Goal: Transaction & Acquisition: Book appointment/travel/reservation

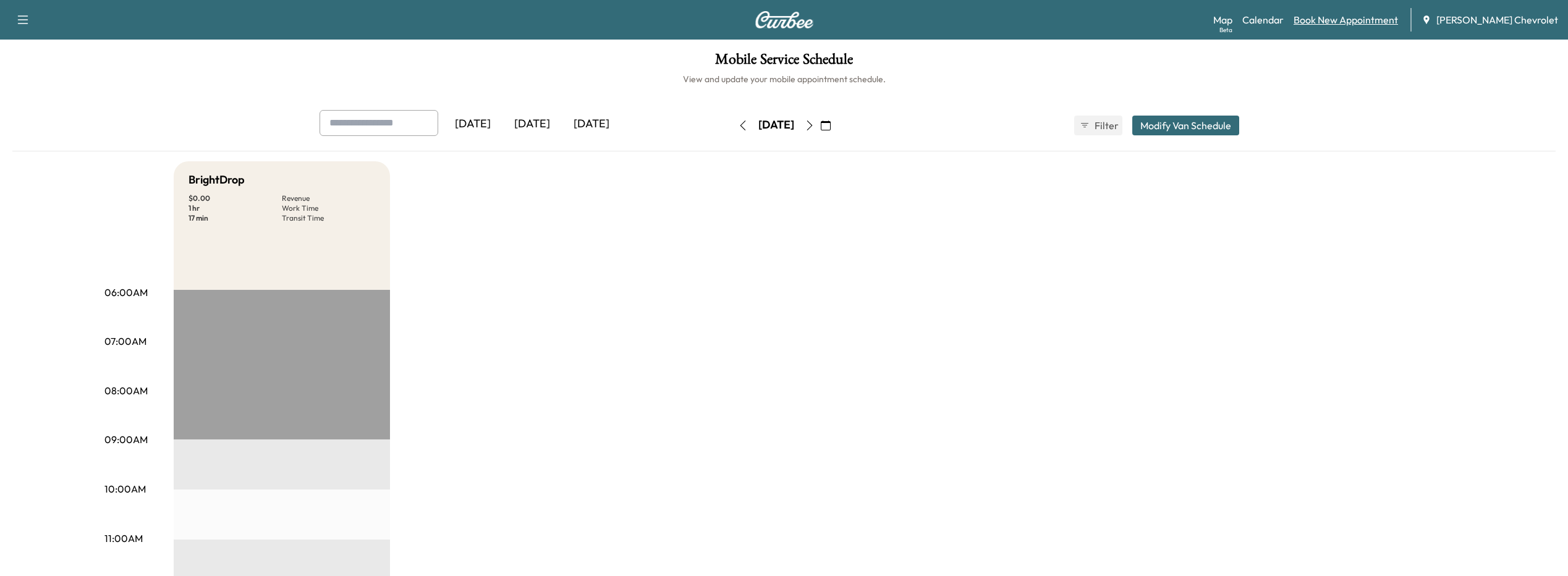
click at [1351, 23] on link "Book New Appointment" at bounding box center [1346, 20] width 105 height 14
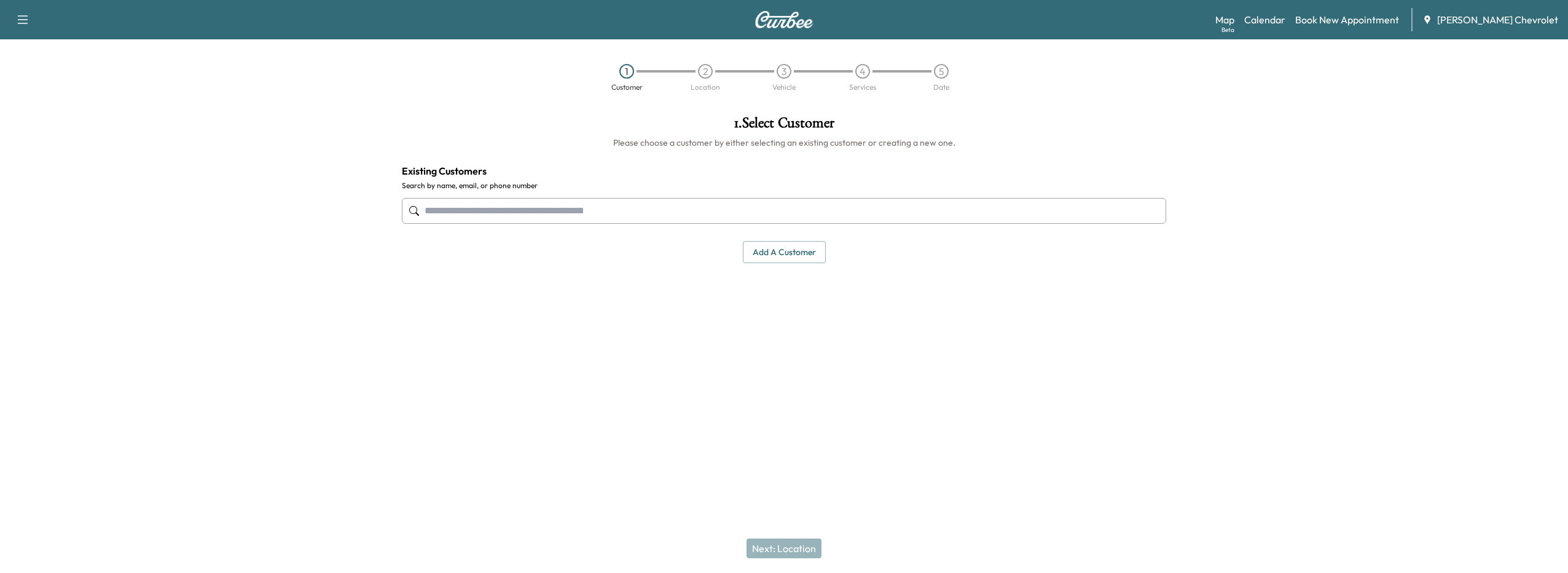
click at [533, 214] on input "text" at bounding box center [784, 211] width 764 height 25
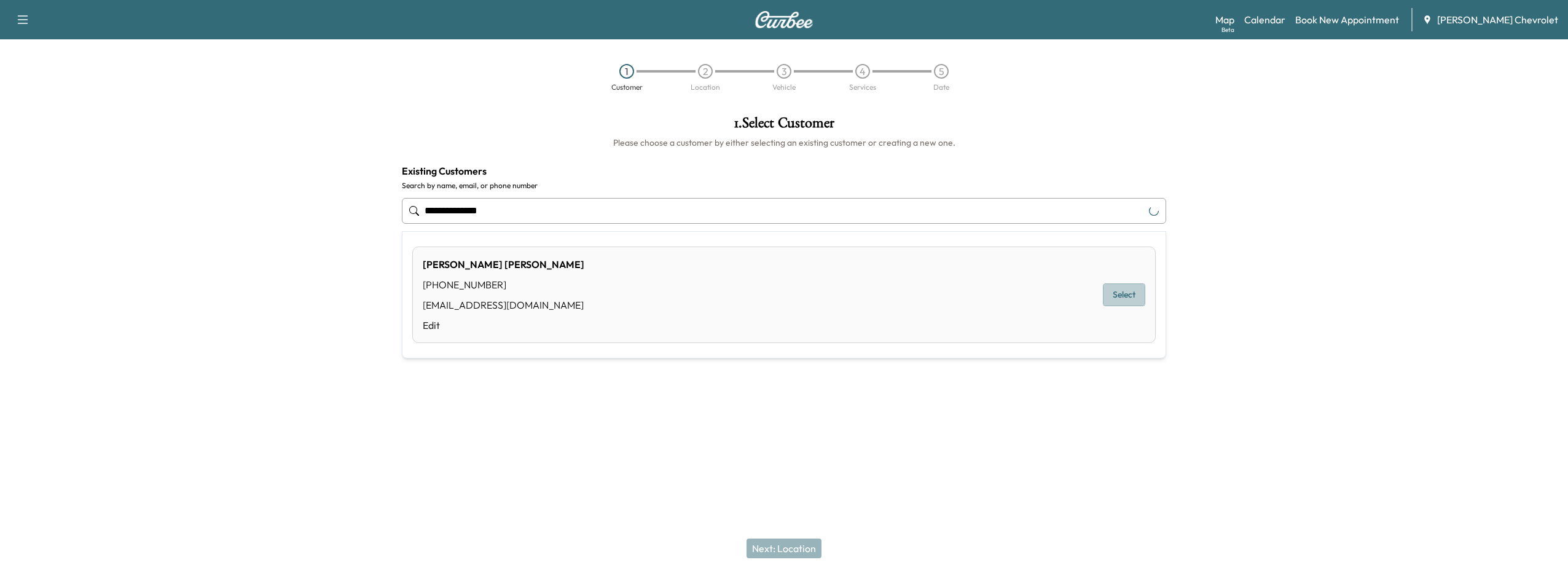
click at [1126, 301] on button "Select" at bounding box center [1124, 295] width 42 height 23
type input "**********"
click at [798, 556] on button "Next: Location" at bounding box center [784, 548] width 75 height 19
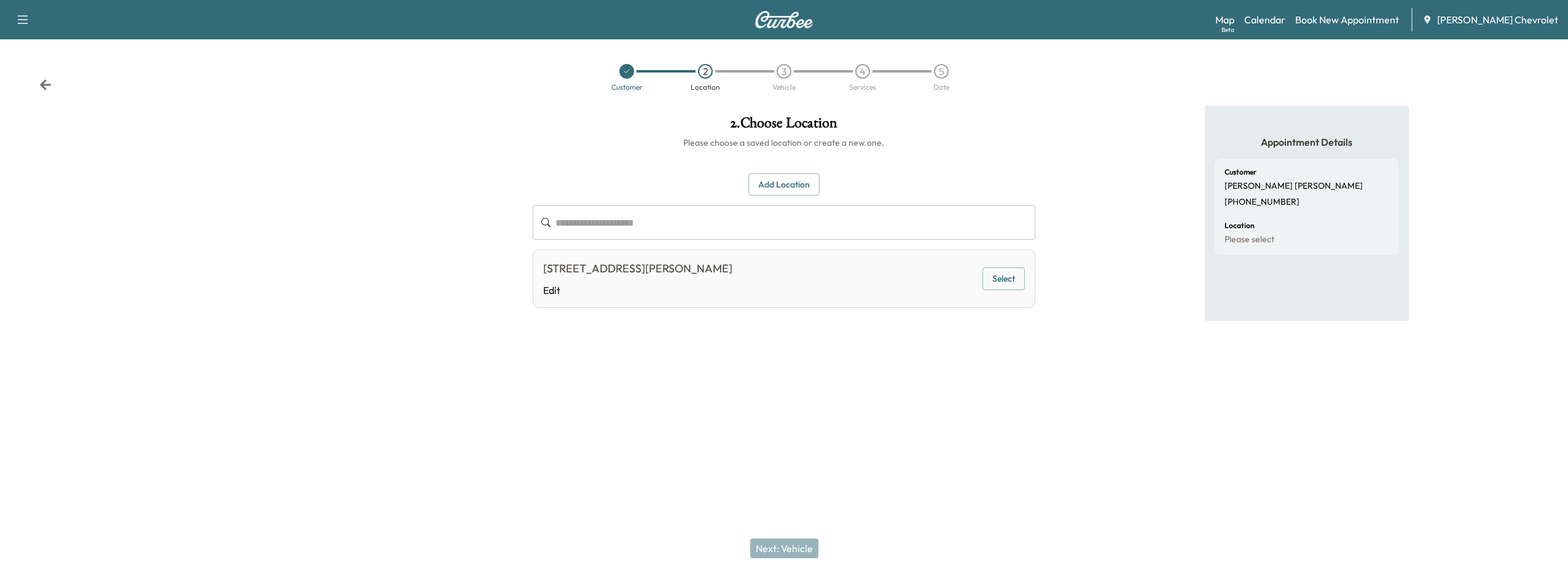
click at [999, 278] on button "Select" at bounding box center [1004, 278] width 42 height 23
click at [795, 550] on button "Next: Vehicle" at bounding box center [784, 548] width 69 height 19
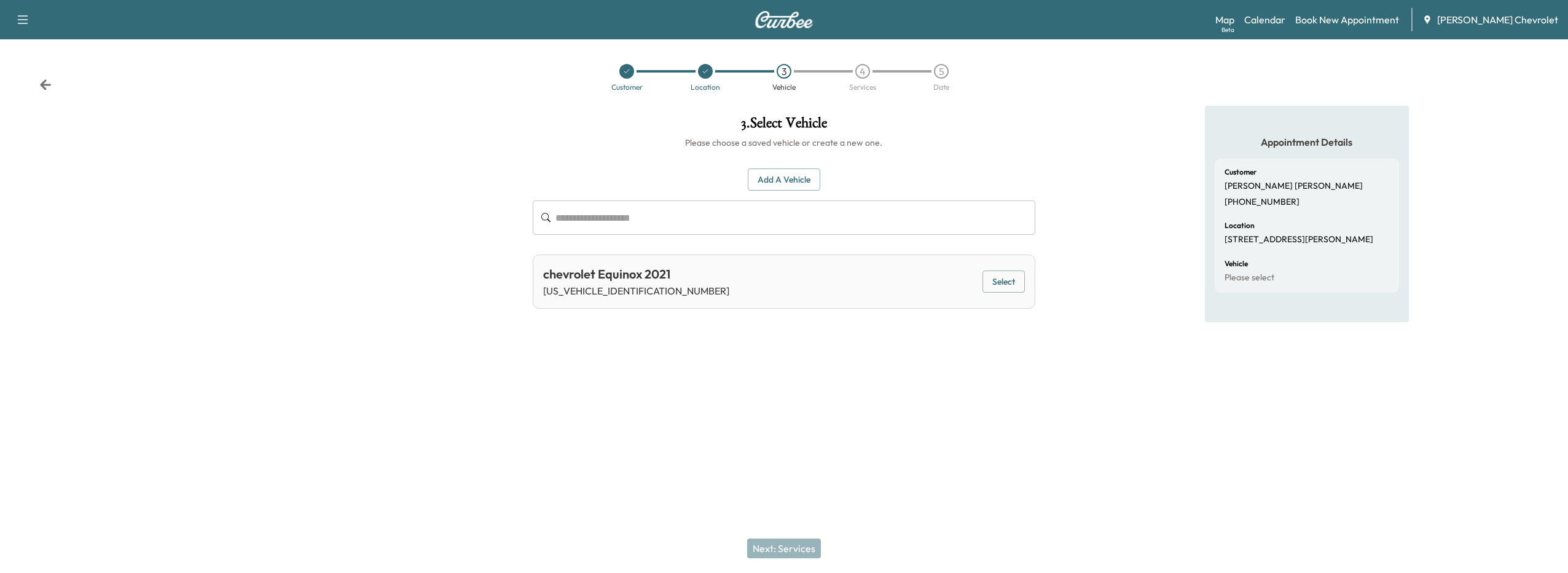
click at [993, 278] on button "Select" at bounding box center [1004, 281] width 42 height 23
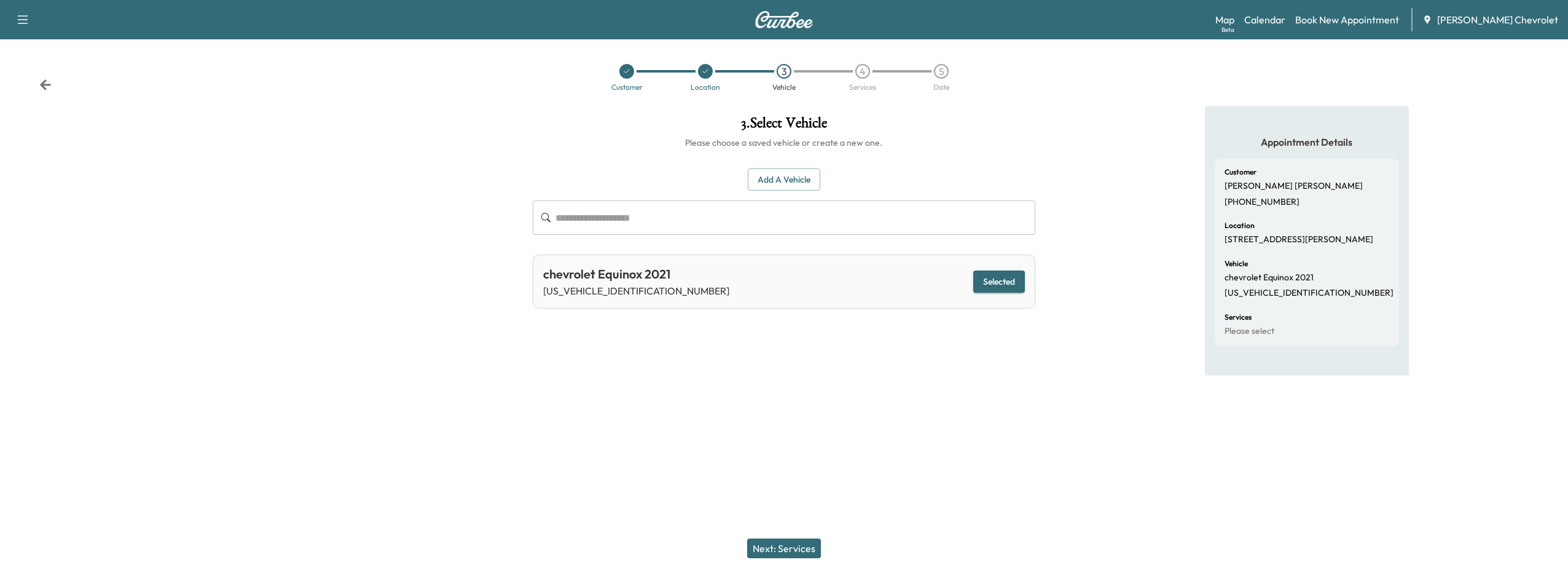
click at [793, 551] on button "Next: Services" at bounding box center [784, 548] width 74 height 19
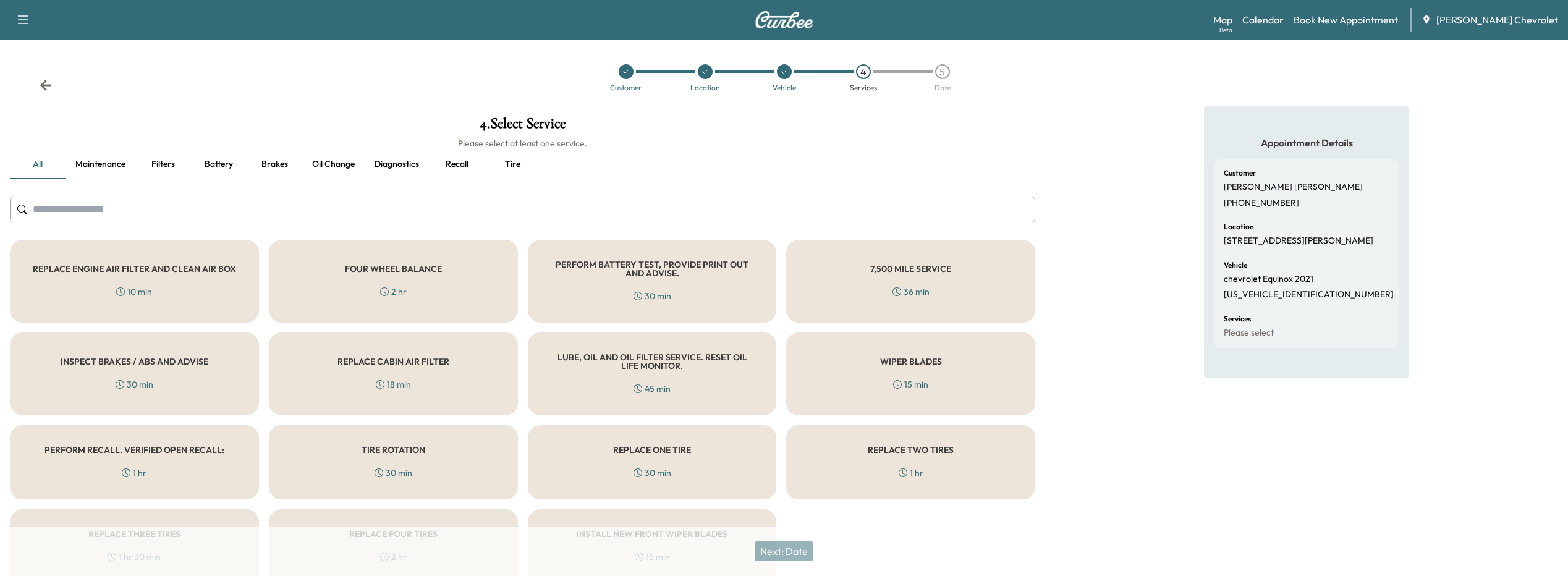
click at [412, 209] on input "text" at bounding box center [523, 209] width 1026 height 26
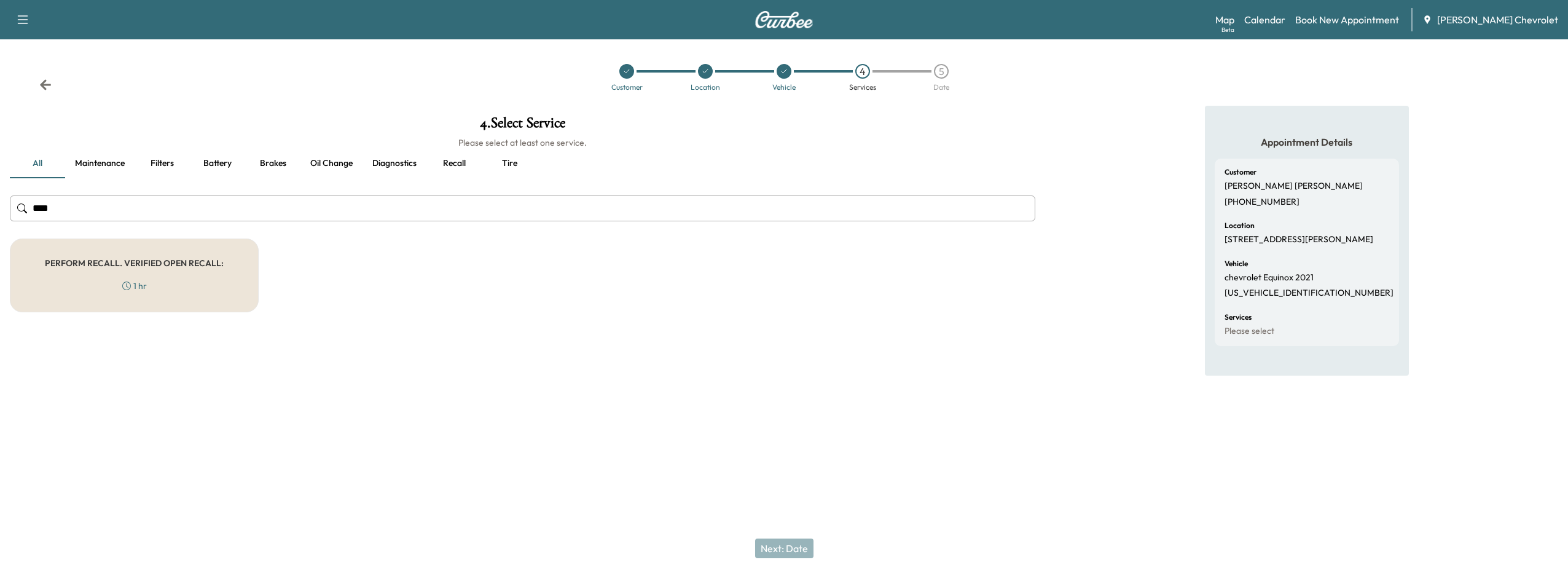
type input "****"
click at [239, 277] on div "PERFORM RECALL. VERIFIED OPEN RECALL: 1 hr" at bounding box center [135, 275] width 249 height 74
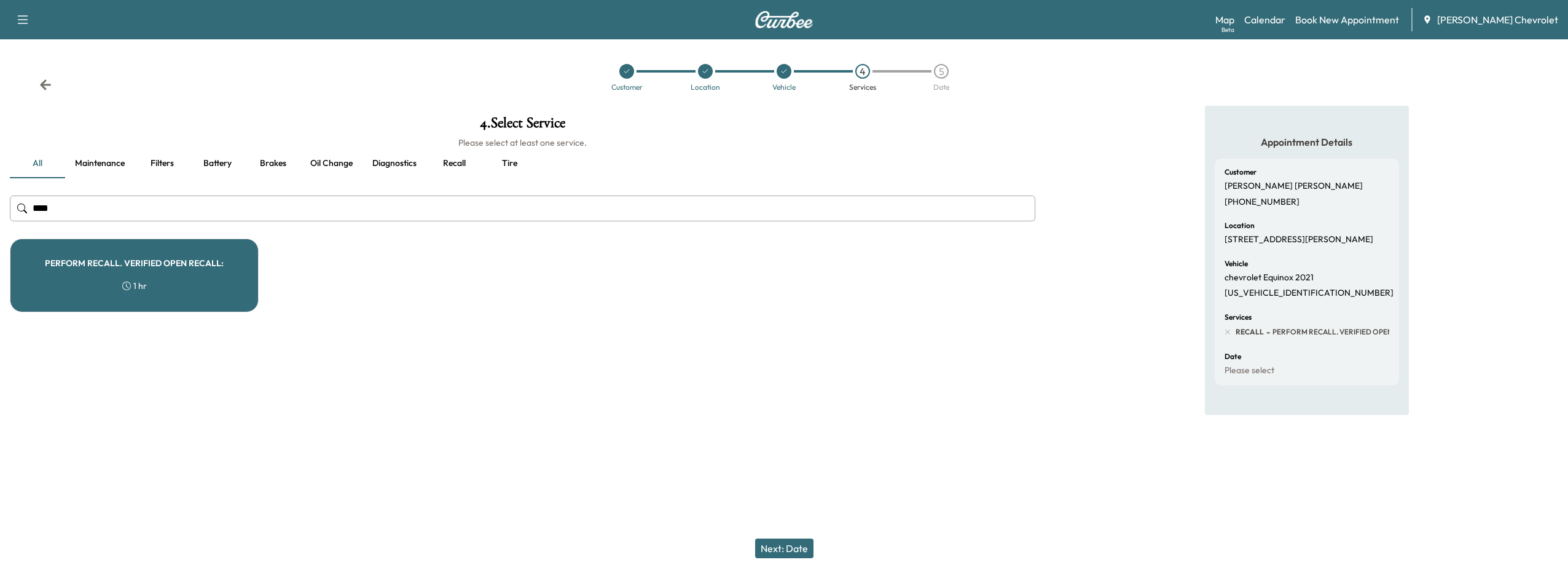
click at [782, 549] on button "Next: Date" at bounding box center [784, 548] width 58 height 19
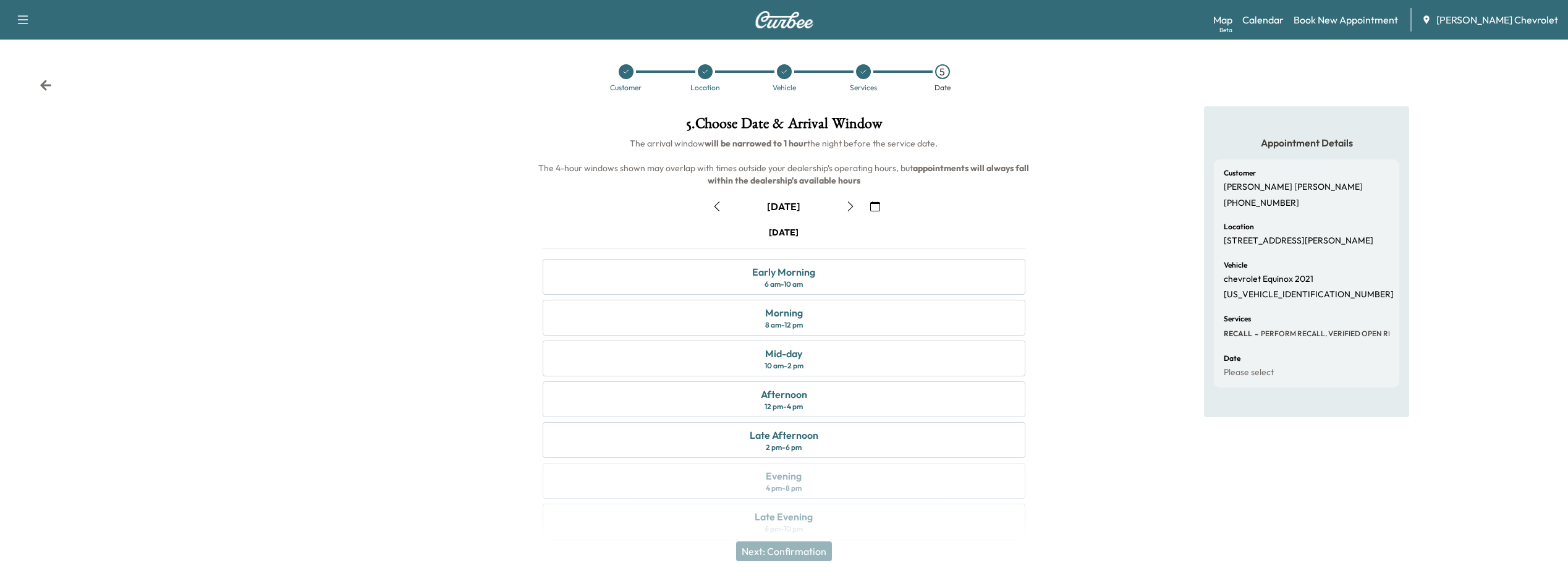
click at [876, 204] on icon "button" at bounding box center [875, 207] width 10 height 10
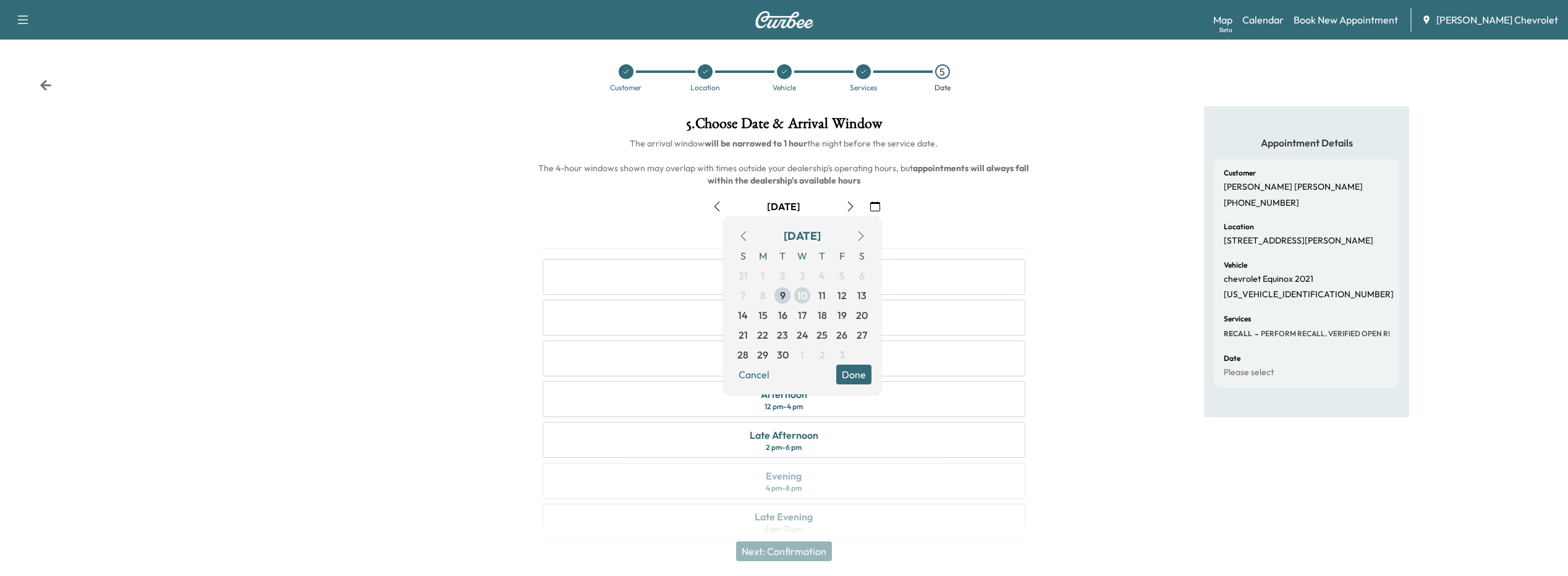
click at [806, 295] on span "10" at bounding box center [803, 294] width 10 height 14
click at [855, 371] on button "Done" at bounding box center [853, 374] width 35 height 20
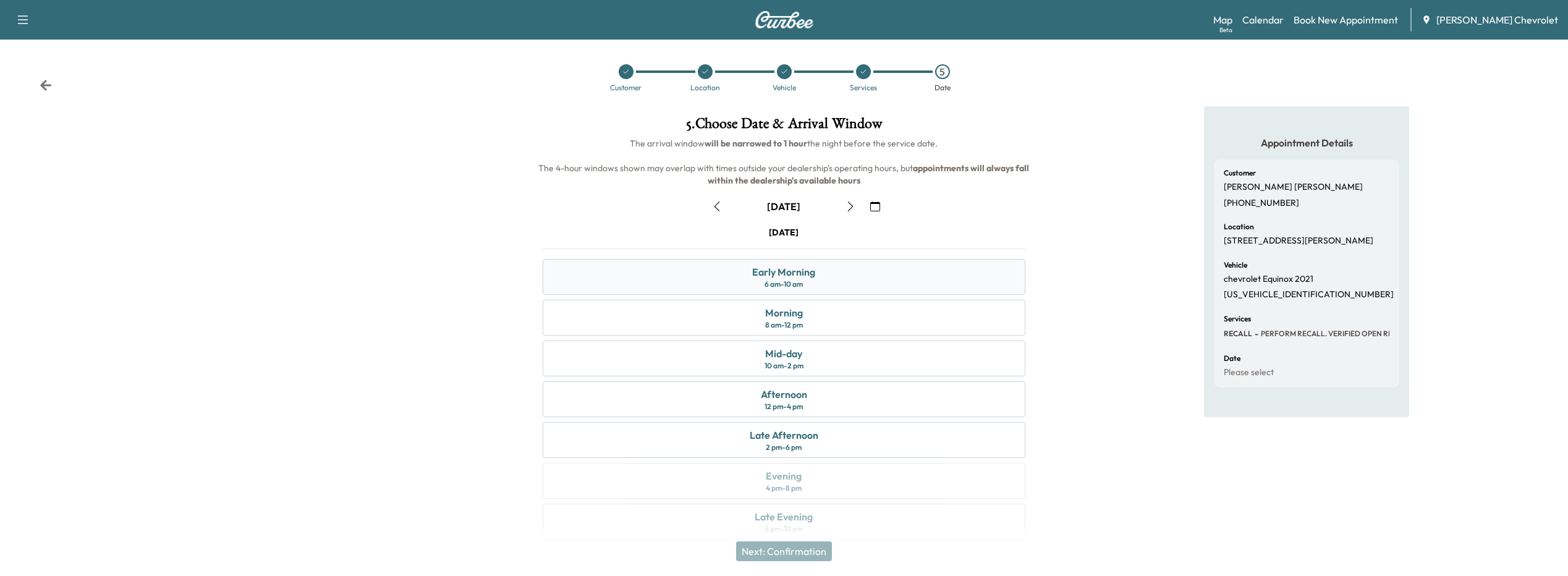
click at [769, 283] on div "6 am - 10 am" at bounding box center [783, 284] width 38 height 10
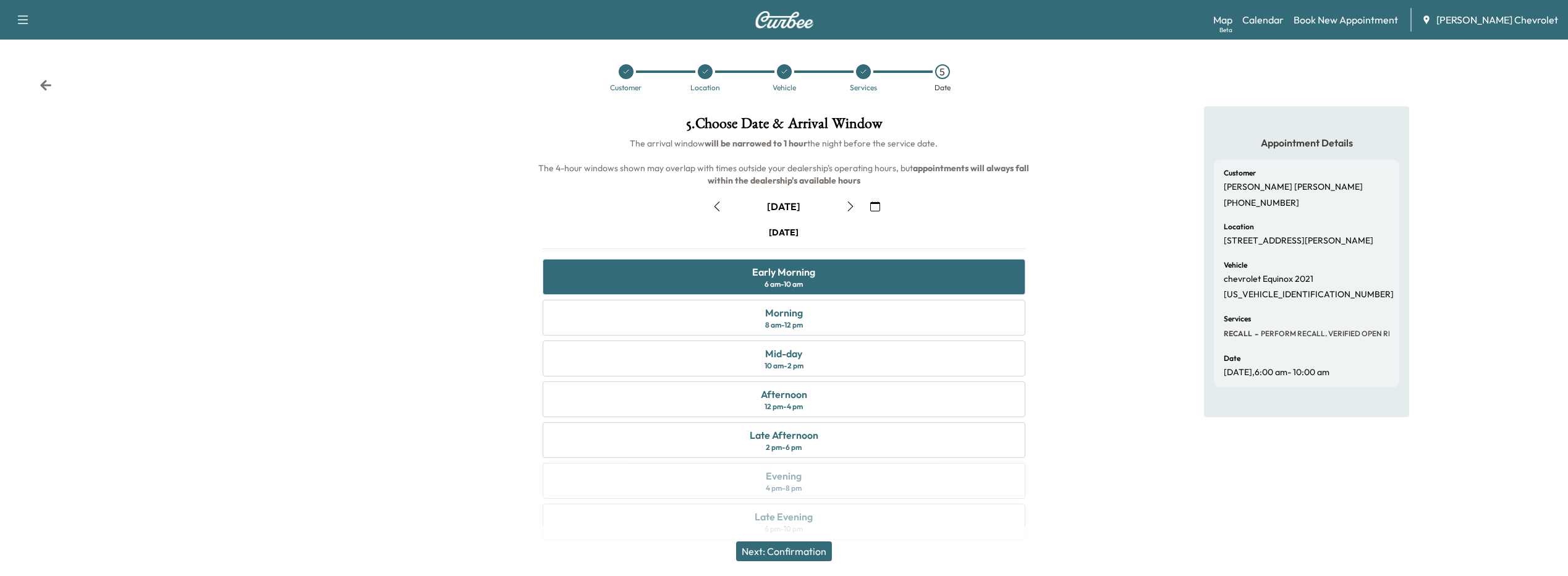
click at [777, 546] on button "Next: Confirmation" at bounding box center [784, 550] width 96 height 20
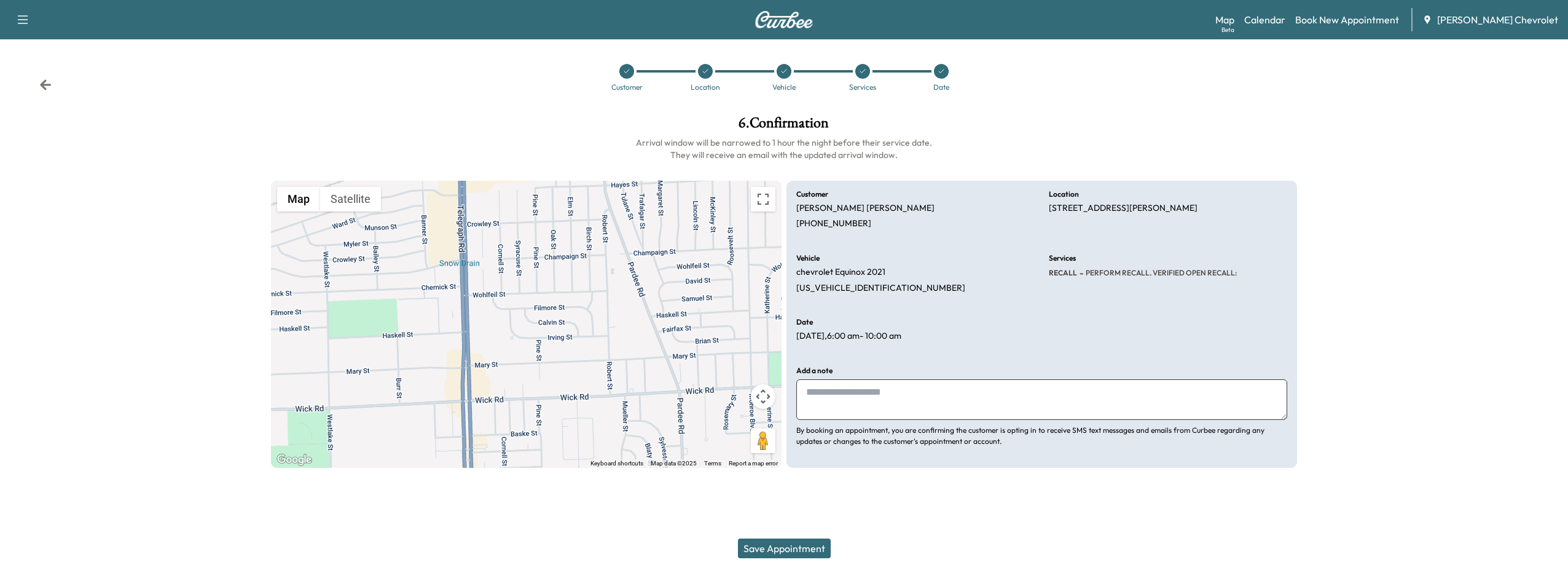
click at [790, 549] on button "Save Appointment" at bounding box center [784, 548] width 93 height 19
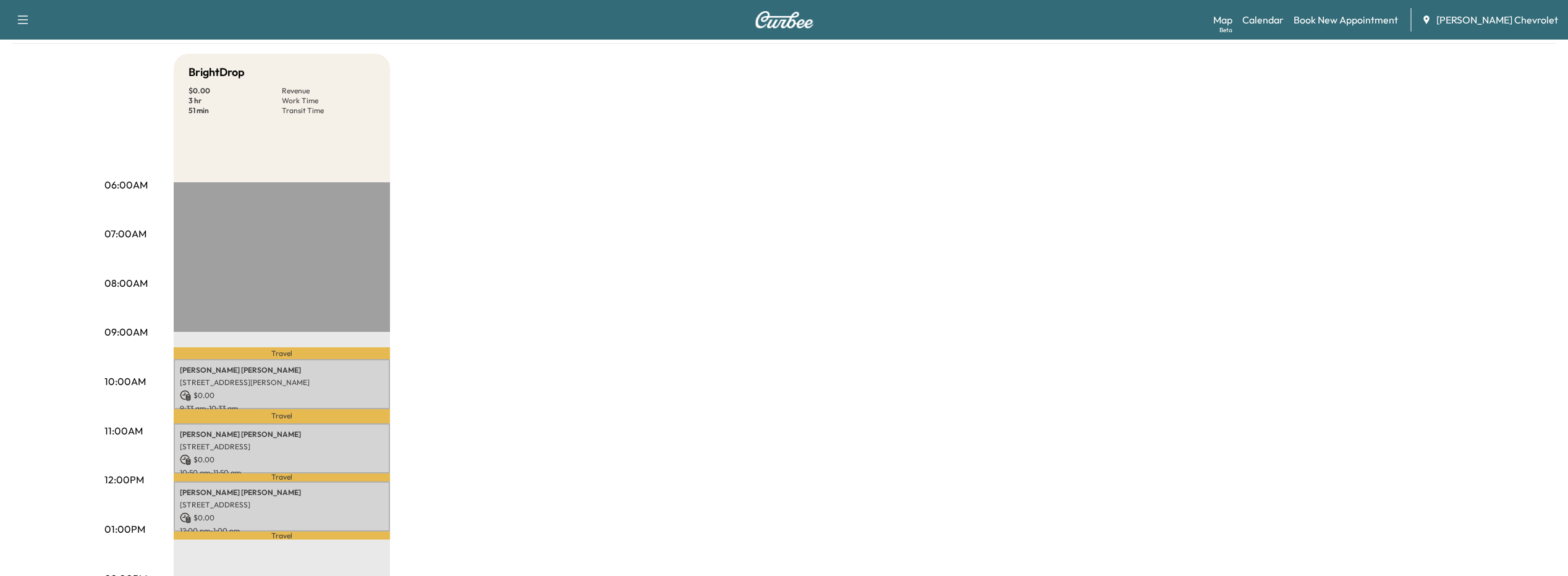
scroll to position [123, 0]
